Goal: Task Accomplishment & Management: Manage account settings

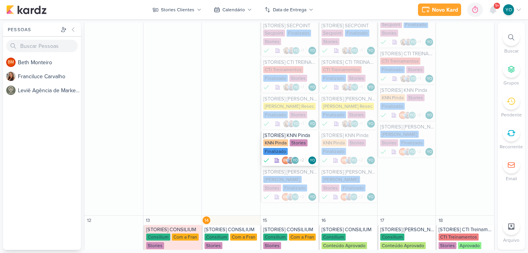
scroll to position [623, 0]
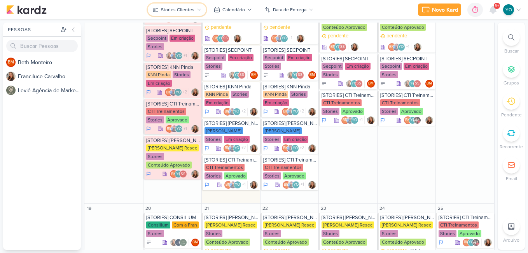
click at [193, 12] on div "Stories Clientes" at bounding box center [177, 9] width 33 height 7
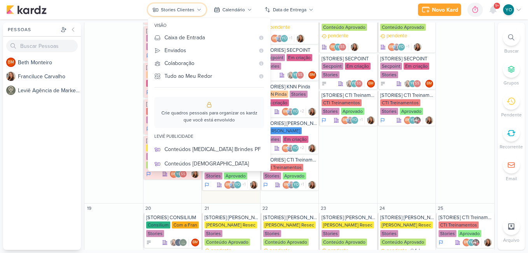
click at [193, 12] on div "Stories Clientes" at bounding box center [177, 9] width 33 height 7
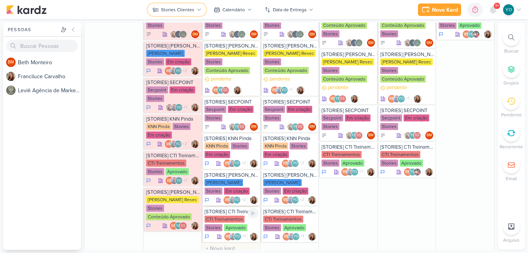
scroll to position [584, 0]
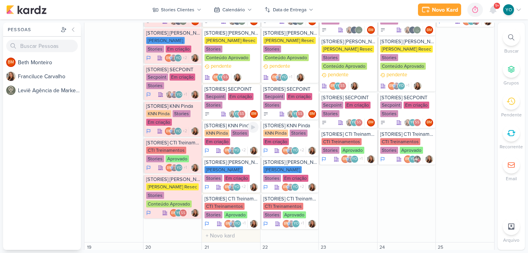
click at [236, 139] on div "KNN Pinda Stories Em criação" at bounding box center [232, 138] width 54 height 16
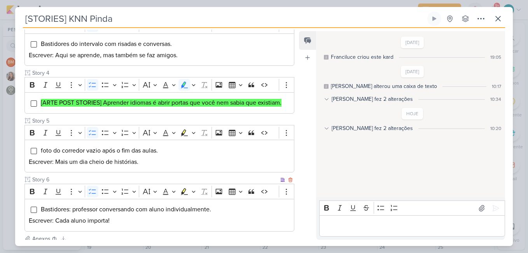
scroll to position [272, 0]
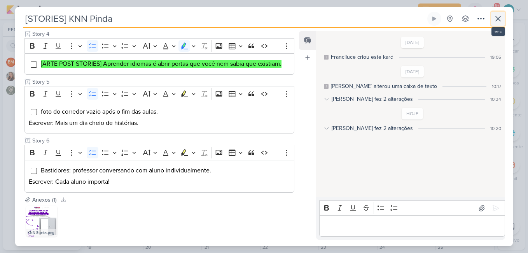
click at [502, 19] on icon at bounding box center [498, 18] width 9 height 9
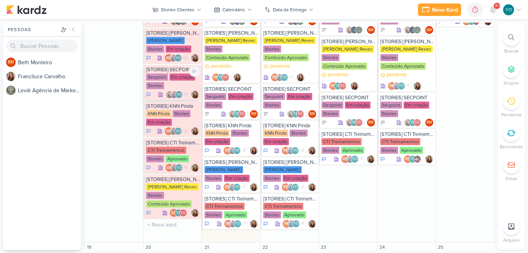
click at [174, 86] on div "Secpoint Em criação Stories" at bounding box center [173, 82] width 54 height 16
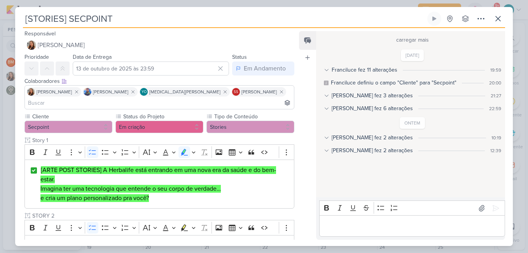
scroll to position [0, 0]
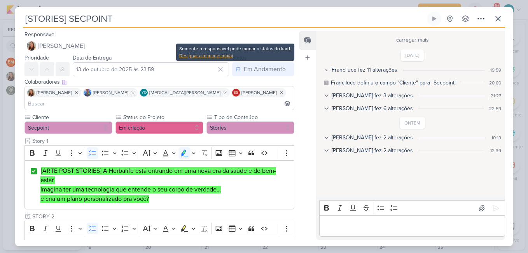
click at [223, 57] on div "Designar a mim mesmo(a)" at bounding box center [235, 55] width 112 height 7
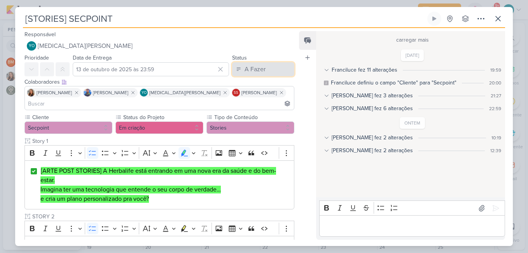
click at [247, 69] on div "A Fazer" at bounding box center [255, 69] width 21 height 9
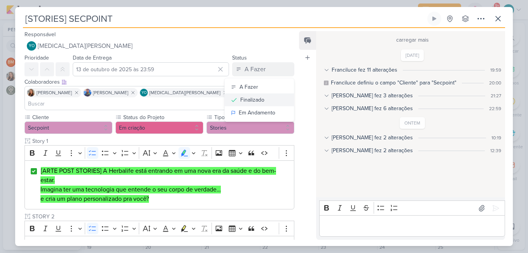
click at [255, 100] on div "Finalizado" at bounding box center [252, 100] width 24 height 8
click at [170, 121] on button "Em criação" at bounding box center [160, 127] width 88 height 12
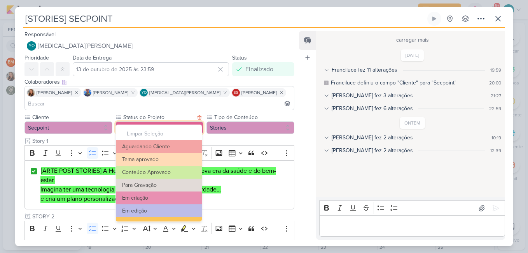
scroll to position [88, 0]
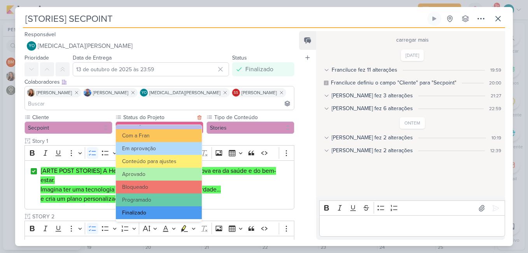
click at [181, 208] on button "Finalizado" at bounding box center [159, 212] width 86 height 13
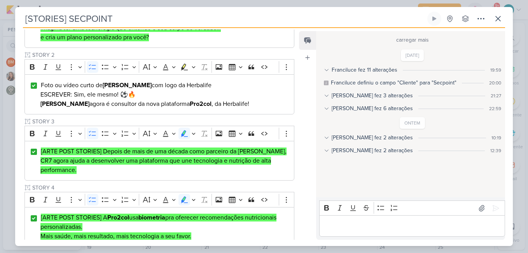
scroll to position [304, 0]
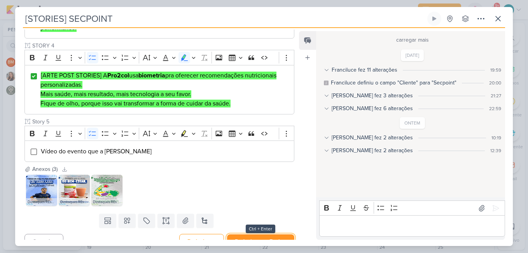
click at [254, 234] on button "Redesignar e Fechar" at bounding box center [260, 241] width 67 height 14
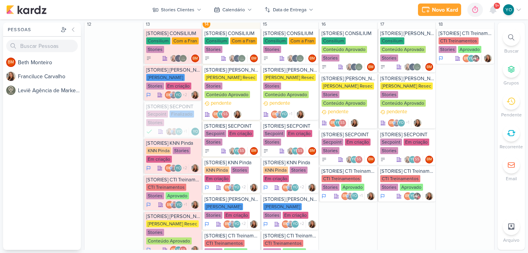
scroll to position [545, 0]
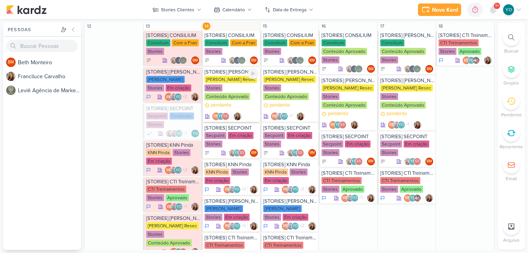
click at [229, 95] on div "Conteúdo Aprovado" at bounding box center [228, 96] width 46 height 7
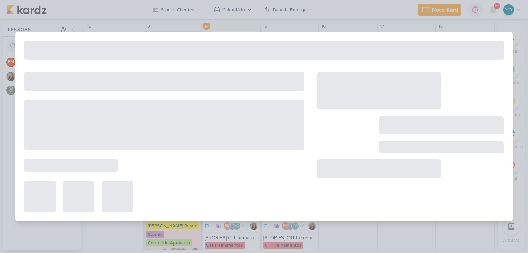
type input "[STORIES] [PERSON_NAME]"
type input "[DATE] 23:59"
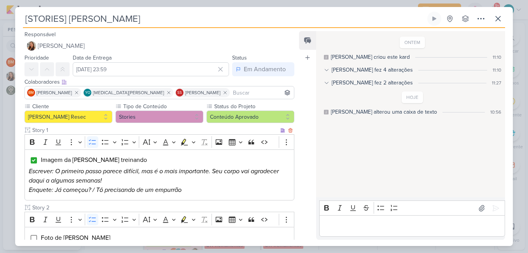
scroll to position [63, 0]
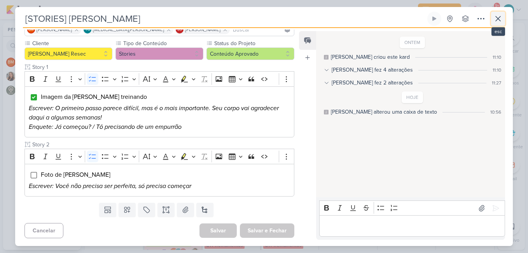
click at [497, 21] on icon at bounding box center [498, 18] width 9 height 9
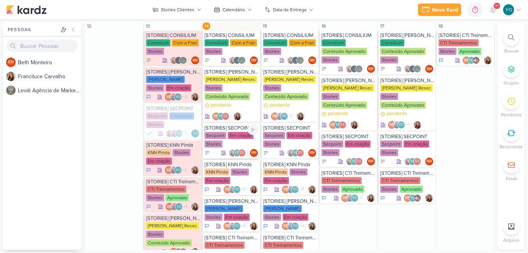
click at [231, 135] on div "Em criação" at bounding box center [241, 135] width 26 height 7
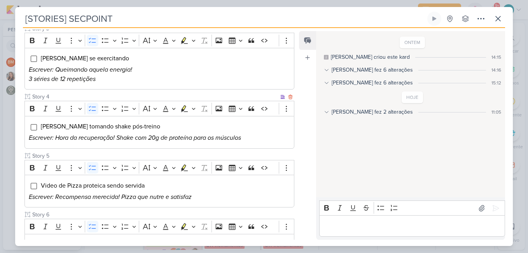
scroll to position [195, 0]
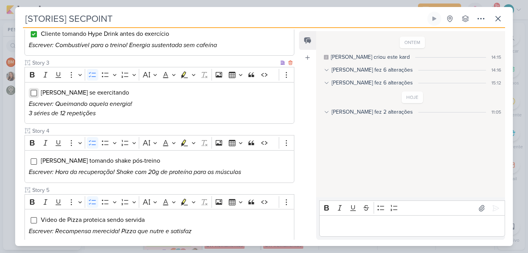
click at [32, 95] on input "Editor editing area: main" at bounding box center [34, 93] width 6 height 6
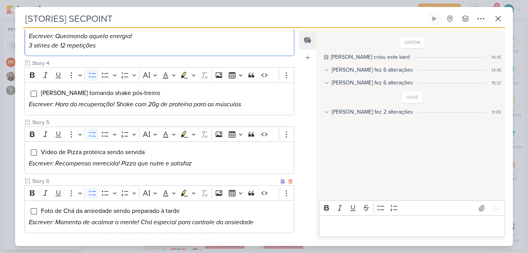
scroll to position [299, 0]
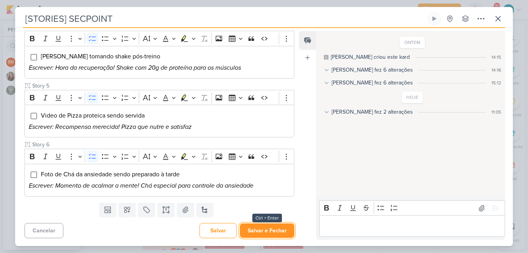
click at [274, 232] on button "Salvar e Fechar" at bounding box center [267, 230] width 54 height 14
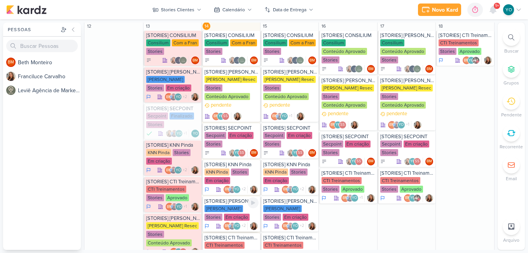
scroll to position [623, 0]
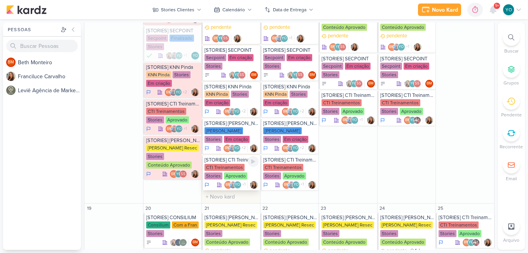
click at [237, 173] on div "Aprovado" at bounding box center [235, 175] width 23 height 7
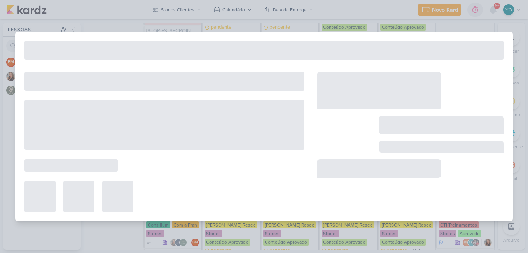
type input "[STORIES] CTI Treinamentos"
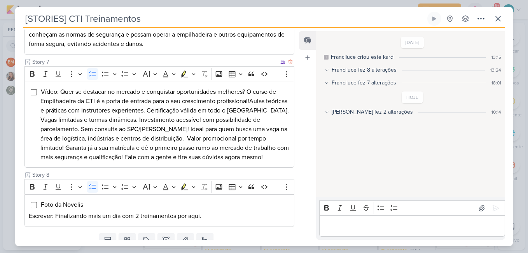
scroll to position [553, 0]
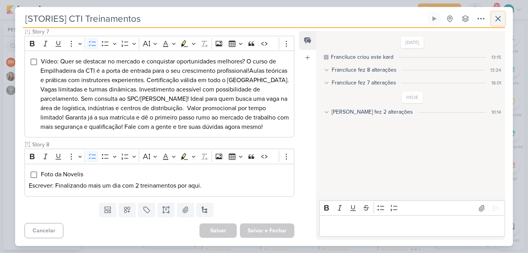
click at [497, 18] on icon at bounding box center [498, 18] width 9 height 9
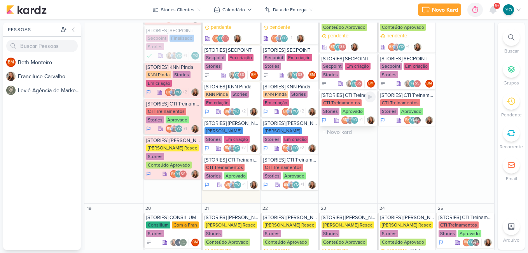
click at [350, 105] on div "CTI Treinamentos" at bounding box center [342, 102] width 40 height 7
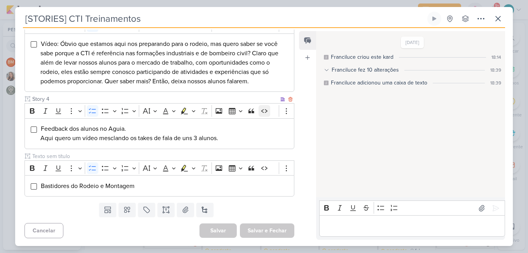
scroll to position [125, 0]
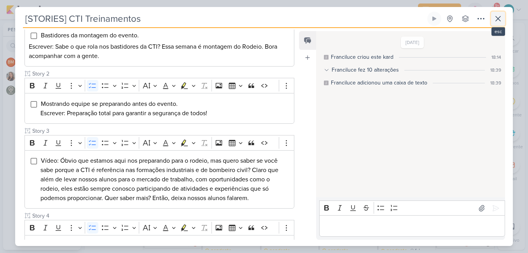
click at [499, 18] on icon at bounding box center [498, 18] width 5 height 5
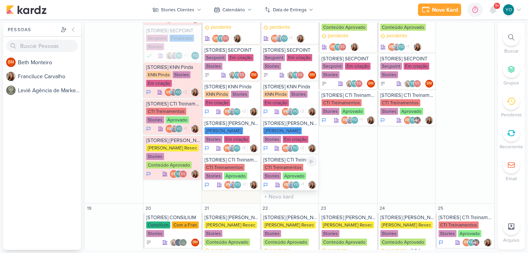
click at [297, 168] on div "CTI Treinamentos" at bounding box center [283, 167] width 40 height 7
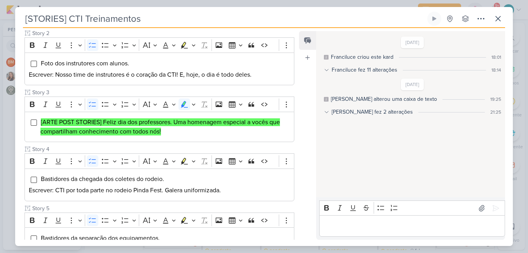
scroll to position [272, 0]
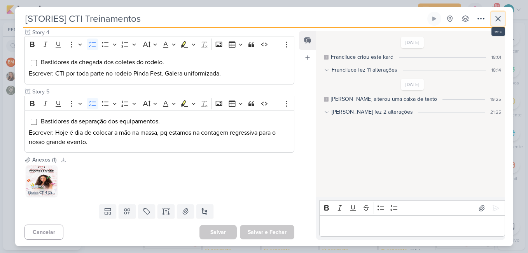
click at [495, 19] on icon at bounding box center [498, 18] width 9 height 9
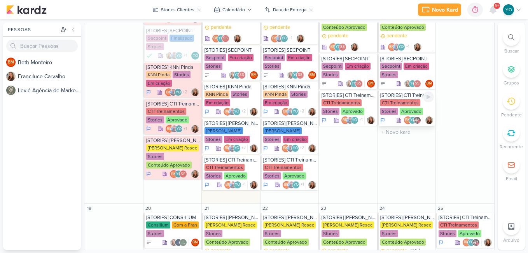
click at [412, 104] on div "CTI Treinamentos" at bounding box center [401, 102] width 40 height 7
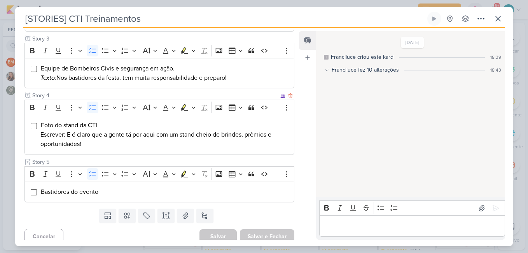
scroll to position [239, 0]
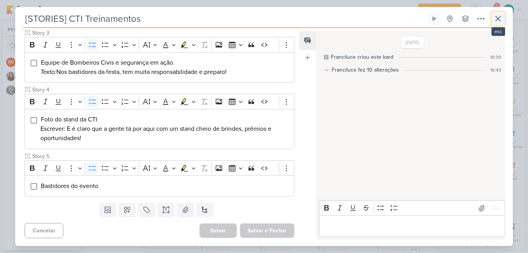
click at [500, 18] on icon at bounding box center [498, 18] width 9 height 9
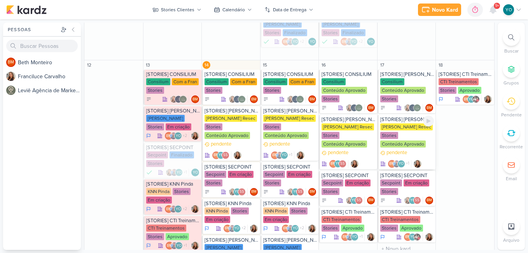
scroll to position [545, 0]
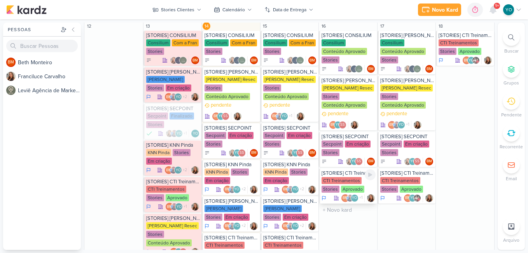
click at [348, 187] on div "Aprovado" at bounding box center [352, 189] width 23 height 7
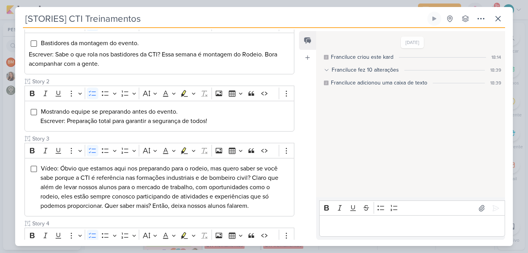
scroll to position [78, 0]
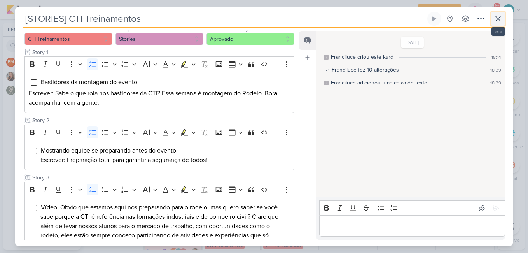
click at [500, 24] on button at bounding box center [498, 19] width 14 height 14
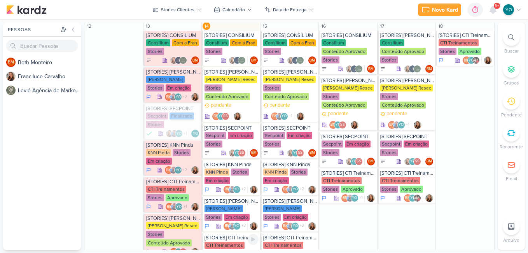
click at [231, 242] on div "CTI Treinamentos" at bounding box center [225, 245] width 40 height 7
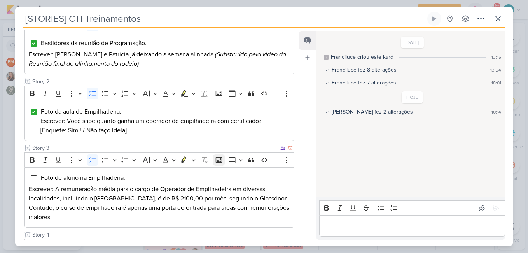
scroll to position [156, 0]
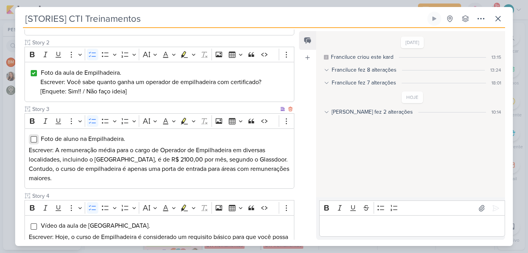
click at [32, 139] on input "Editor editing area: main" at bounding box center [34, 139] width 6 height 6
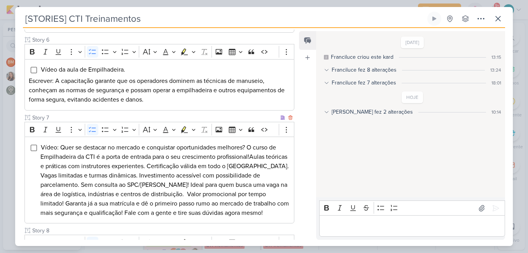
scroll to position [553, 0]
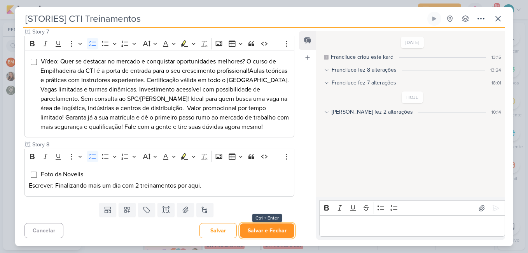
click at [270, 228] on button "Salvar e Fechar" at bounding box center [267, 230] width 54 height 14
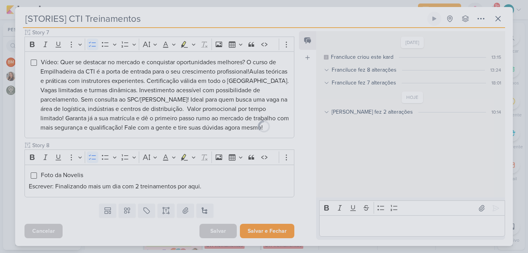
scroll to position [552, 0]
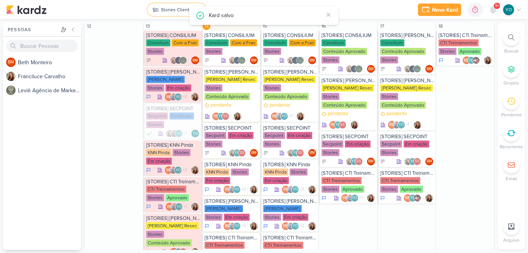
click at [176, 18] on body "1.107.0 Kard salvo [GEOGRAPHIC_DATA] Ctrl + k 0h0m Sessão desligada... Hoje 0h0…" at bounding box center [264, 126] width 528 height 253
click at [193, 11] on div "Stories Clientes" at bounding box center [177, 9] width 33 height 7
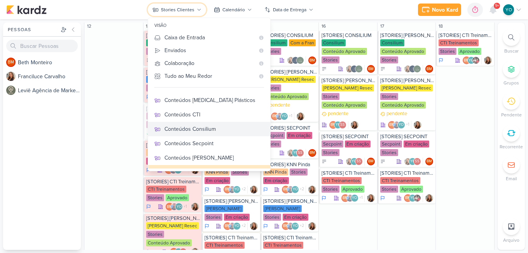
scroll to position [149, 0]
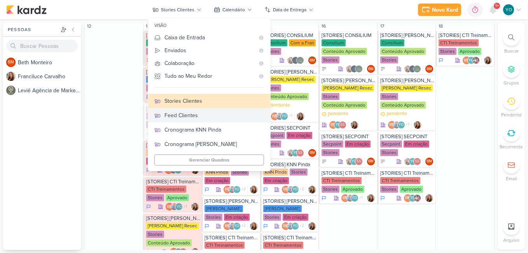
click at [200, 114] on div "Feed Clientes" at bounding box center [215, 115] width 100 height 8
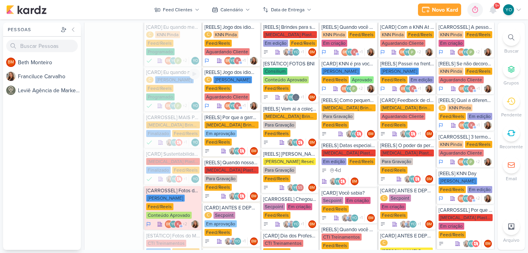
scroll to position [513, 0]
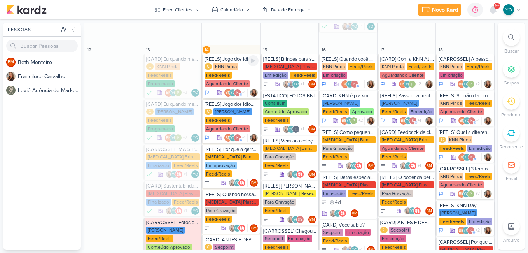
click at [235, 63] on div "C KNN Pinda Feed/Reels Aguardando Cliente" at bounding box center [232, 75] width 54 height 25
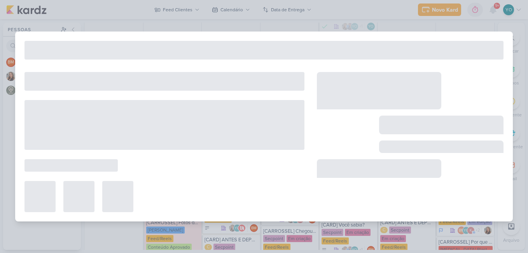
type input "[REELS] Jogo dos idiomas"
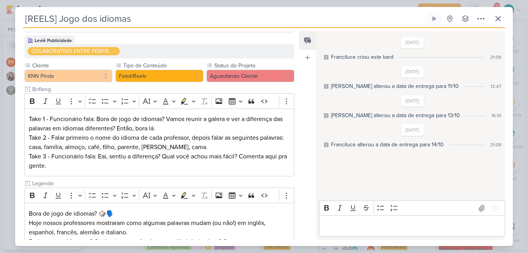
scroll to position [156, 0]
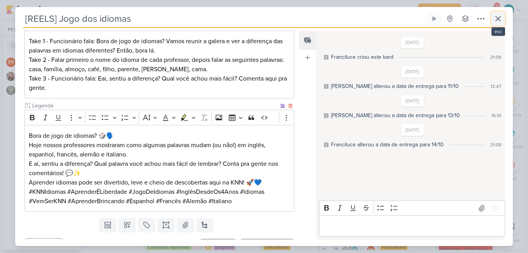
click at [498, 18] on icon at bounding box center [498, 18] width 5 height 5
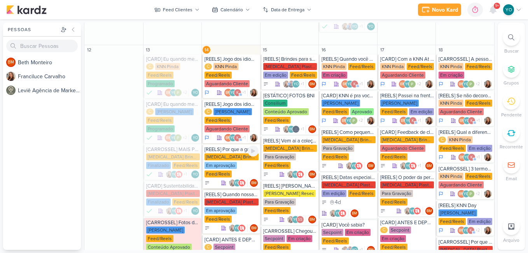
click at [235, 162] on div "Em aprovação" at bounding box center [221, 165] width 32 height 7
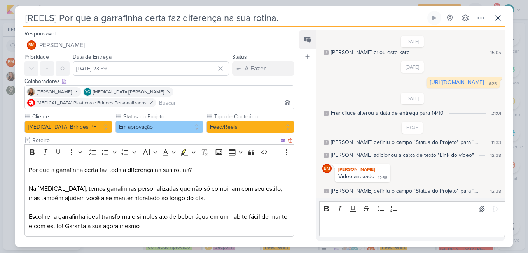
scroll to position [39, 0]
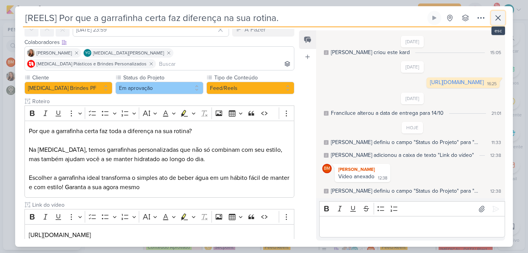
click at [497, 16] on icon at bounding box center [498, 17] width 9 height 9
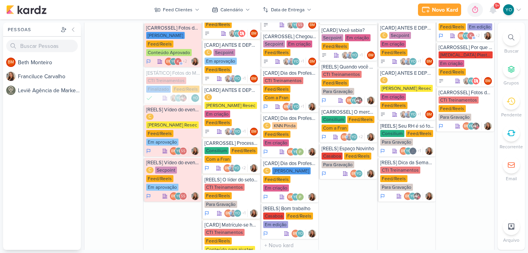
scroll to position [746, 0]
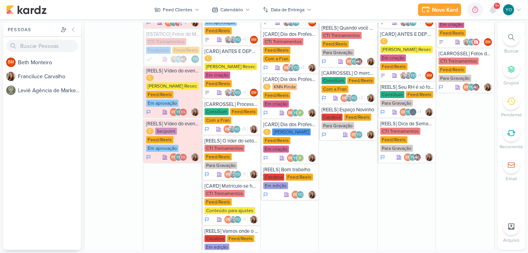
click at [528, 171] on html "1.107.0 [GEOGRAPHIC_DATA] Ctrl + k 0h0m Sessão desligada... Hoje 0h0m Semana 0h…" at bounding box center [264, 126] width 528 height 253
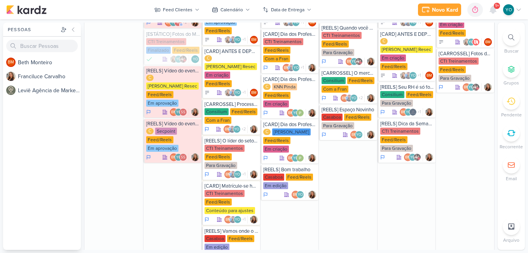
click at [528, 171] on html "1.107.0 [GEOGRAPHIC_DATA] Ctrl + k 0h0m Sessão desligada... Hoje 0h0m Semana 0h…" at bounding box center [264, 126] width 528 height 253
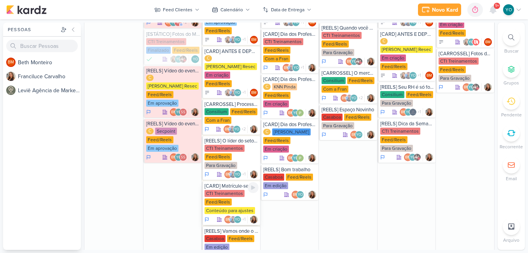
click at [233, 190] on div "CTI Treinamentos Feed/Reels Conteúdo para ajustes" at bounding box center [232, 202] width 54 height 25
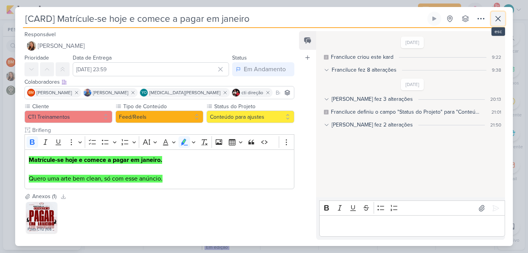
click at [502, 17] on icon at bounding box center [498, 18] width 9 height 9
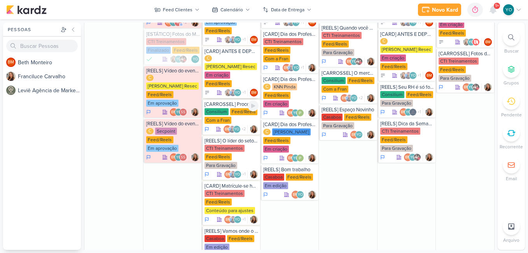
scroll to position [707, 0]
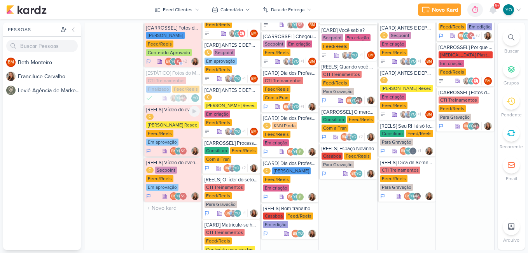
click at [185, 114] on div "C [PERSON_NAME] Resec Feed/Reels Em aprovação" at bounding box center [173, 130] width 54 height 33
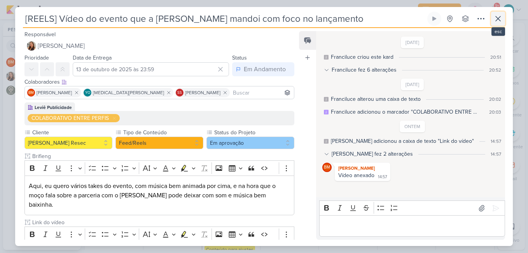
click at [498, 16] on icon at bounding box center [498, 18] width 9 height 9
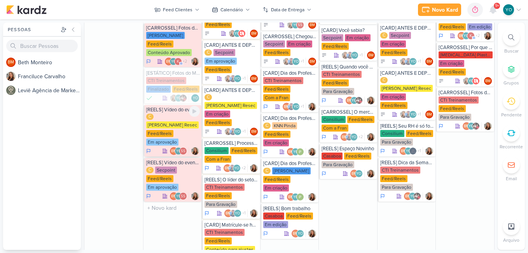
click at [172, 114] on div "C [PERSON_NAME] Resec Feed/Reels Em aprovação" at bounding box center [173, 130] width 54 height 33
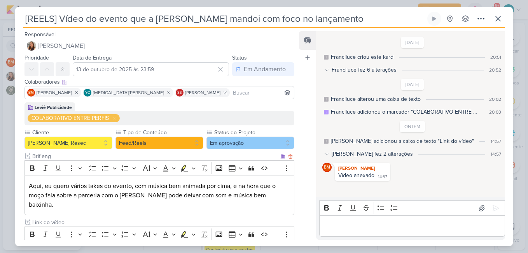
scroll to position [39, 0]
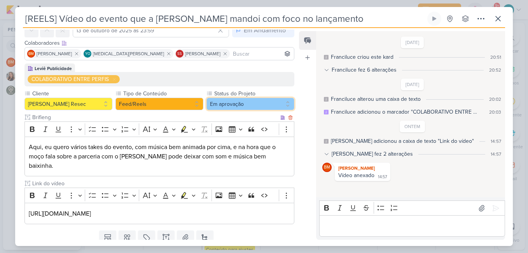
click at [262, 109] on button "Em aprovação" at bounding box center [251, 104] width 88 height 12
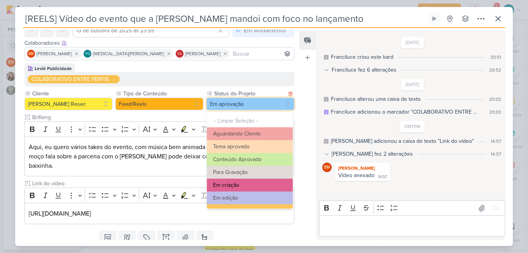
scroll to position [88, 0]
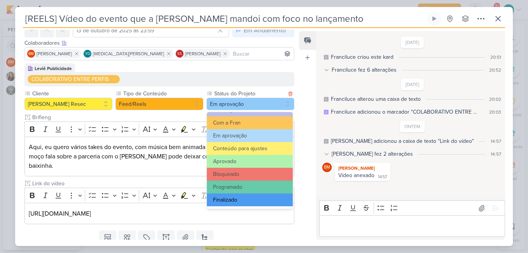
click at [248, 199] on button "Finalizado" at bounding box center [250, 199] width 86 height 13
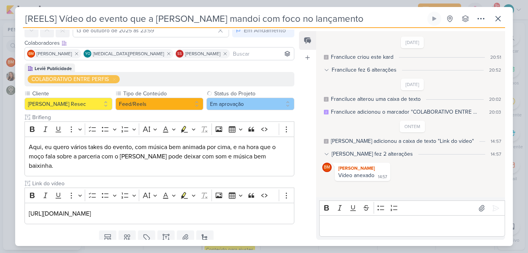
click at [276, 28] on div "Responsável [PERSON_NAME] Nenhum contato encontrado create new contact Novo Con…" at bounding box center [264, 137] width 498 height 218
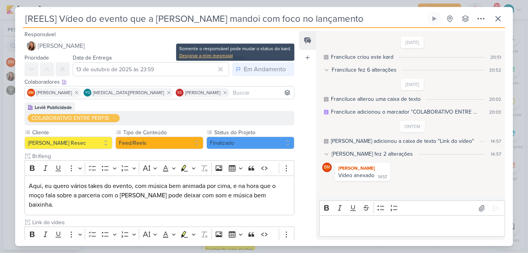
click at [227, 52] on div "Designar a mim mesmo(a)" at bounding box center [235, 55] width 112 height 7
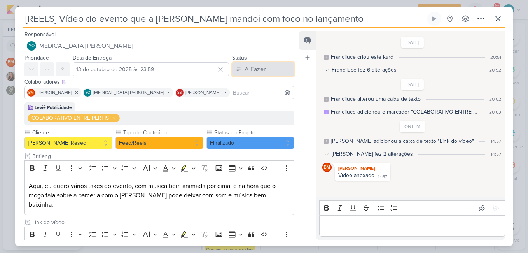
click at [245, 67] on div "A Fazer" at bounding box center [255, 69] width 21 height 9
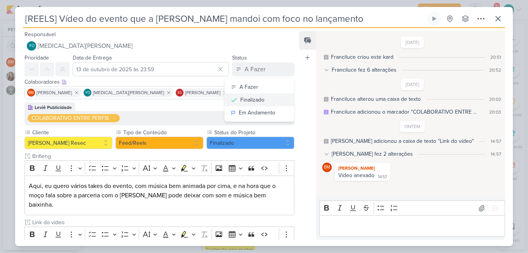
click at [256, 100] on div "Finalizado" at bounding box center [252, 100] width 24 height 8
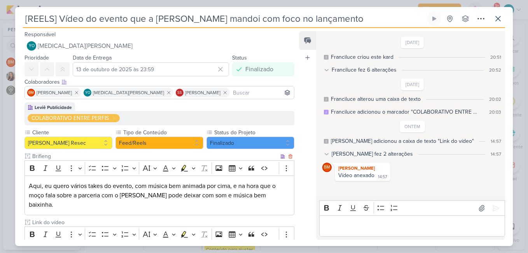
scroll to position [67, 0]
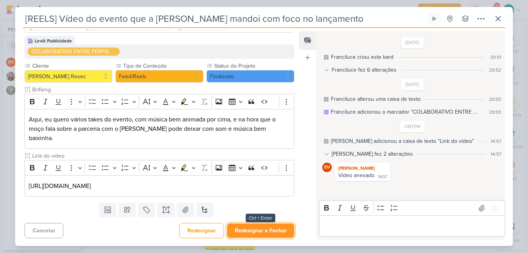
click at [279, 235] on button "Redesignar e Fechar" at bounding box center [260, 230] width 67 height 14
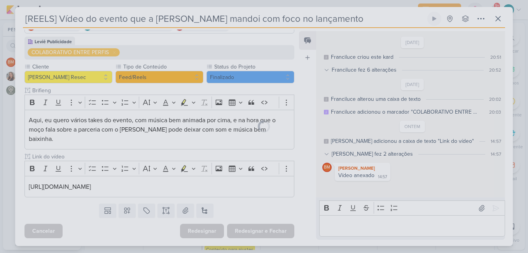
scroll to position [0, 0]
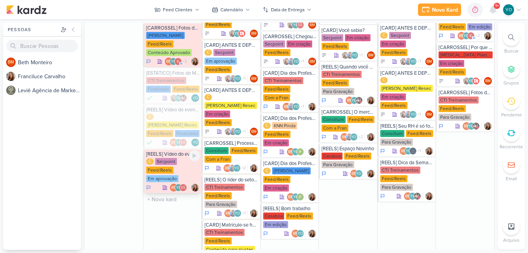
click at [172, 167] on div "Feed/Reels" at bounding box center [159, 170] width 27 height 7
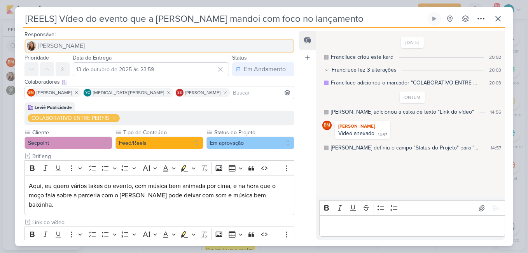
click at [43, 46] on span "[PERSON_NAME]" at bounding box center [61, 45] width 47 height 9
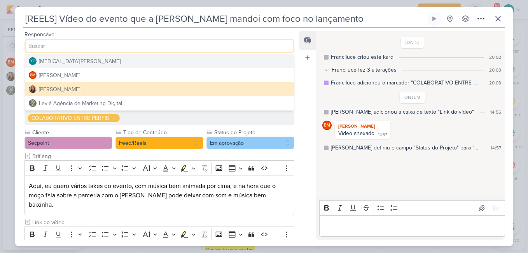
click at [76, 65] on button "YO [MEDICAL_DATA][PERSON_NAME]" at bounding box center [159, 61] width 269 height 14
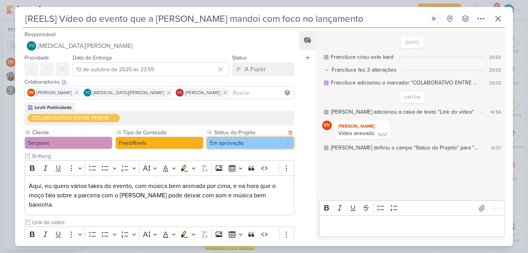
click at [251, 144] on button "Em aprovação" at bounding box center [251, 143] width 88 height 12
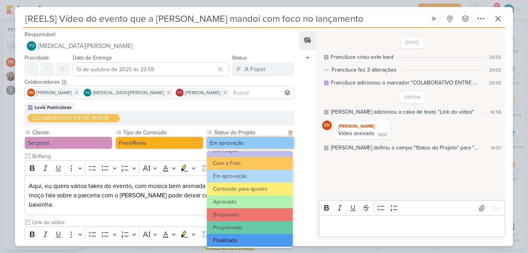
scroll to position [88, 0]
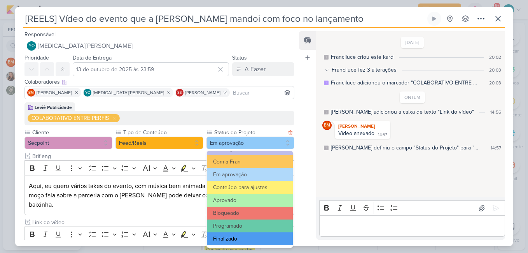
click at [242, 236] on button "Finalizado" at bounding box center [250, 238] width 86 height 13
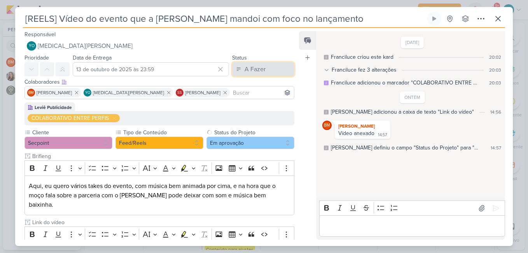
click at [265, 68] on button "A Fazer" at bounding box center [263, 69] width 62 height 14
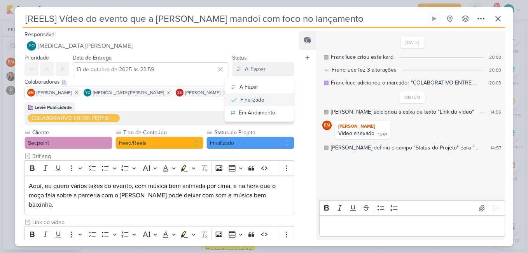
click at [259, 99] on div "Finalizado" at bounding box center [252, 100] width 24 height 8
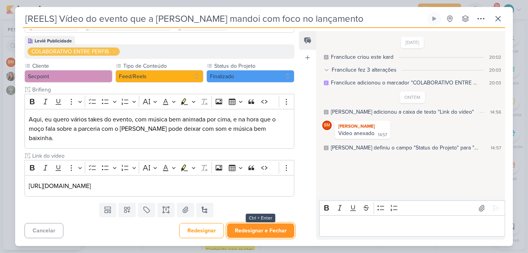
click at [274, 232] on button "Redesignar e Fechar" at bounding box center [260, 230] width 67 height 14
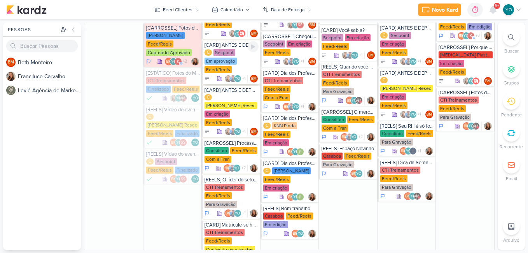
scroll to position [669, 0]
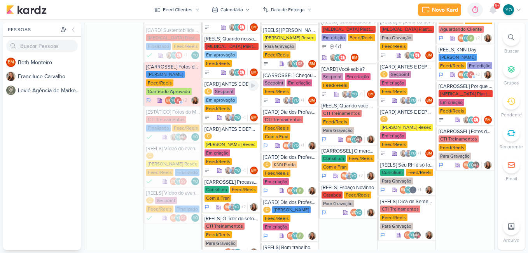
click at [238, 88] on div "C Secpoint Em aprovação Feed/Reels" at bounding box center [232, 100] width 54 height 25
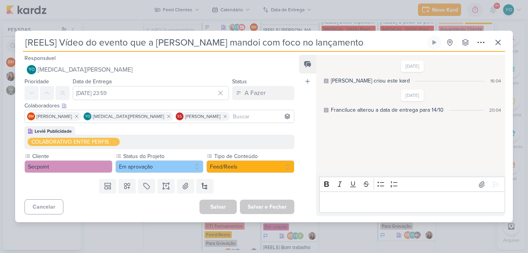
type input "[CARD] ANTES E DEPOIS - cópia"
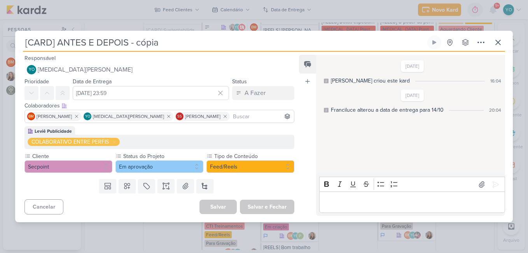
scroll to position [0, 0]
click at [501, 39] on icon at bounding box center [498, 42] width 9 height 9
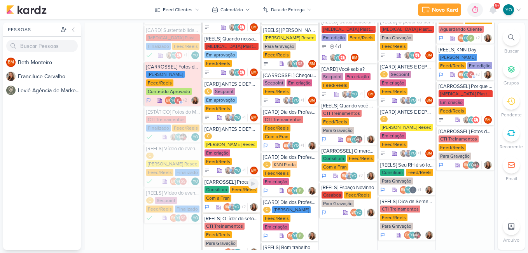
click at [233, 186] on div "Feed/Reels" at bounding box center [243, 189] width 27 height 7
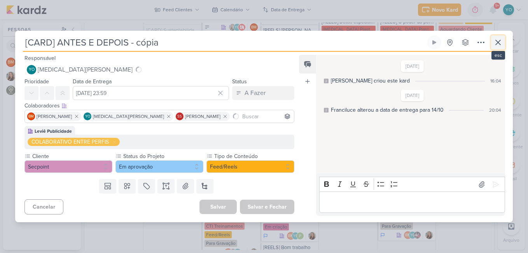
click at [502, 38] on icon at bounding box center [498, 42] width 9 height 9
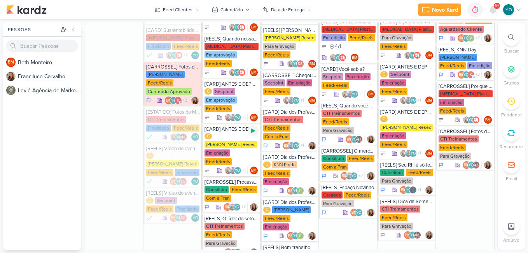
scroll to position [630, 0]
